Goal: Find specific page/section: Find specific page/section

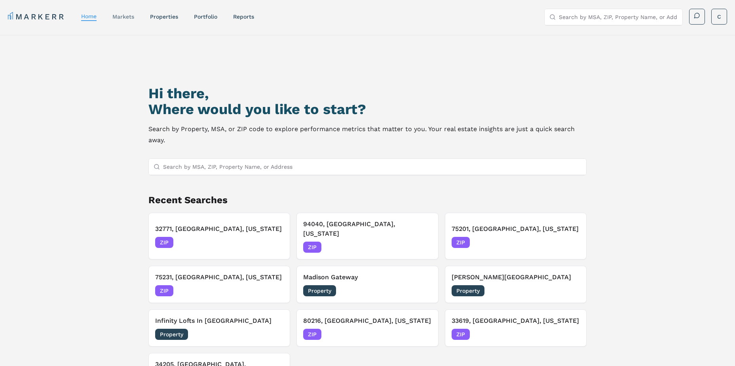
click at [122, 19] on link "markets" at bounding box center [123, 16] width 22 height 6
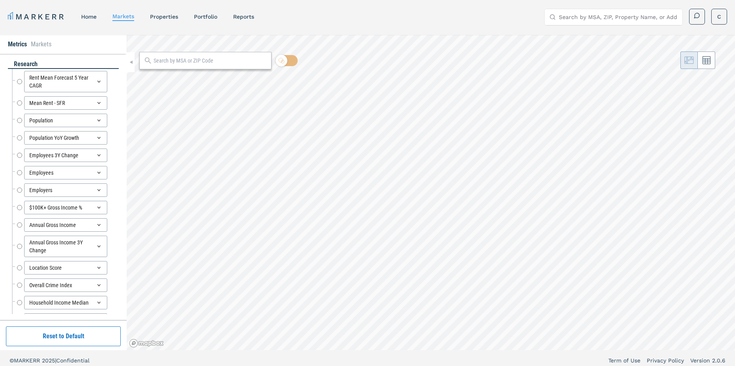
radio input "true"
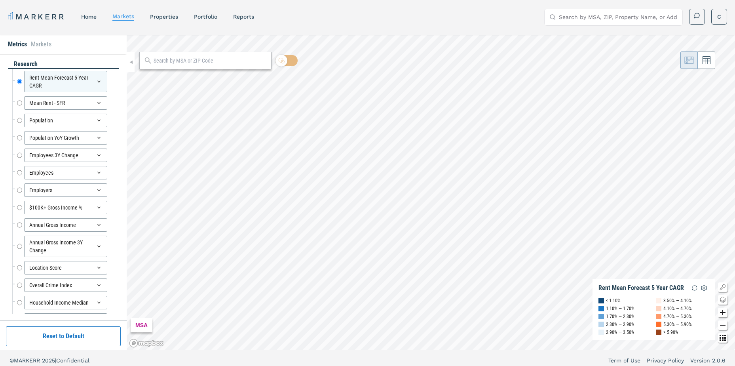
click at [169, 66] on div at bounding box center [205, 60] width 132 height 17
click at [168, 61] on input "text" at bounding box center [210, 61] width 114 height 8
type input "92110"
click at [181, 81] on div "[GEOGRAPHIC_DATA], [US_STATE]" at bounding box center [183, 78] width 76 height 8
